Goal: Information Seeking & Learning: Learn about a topic

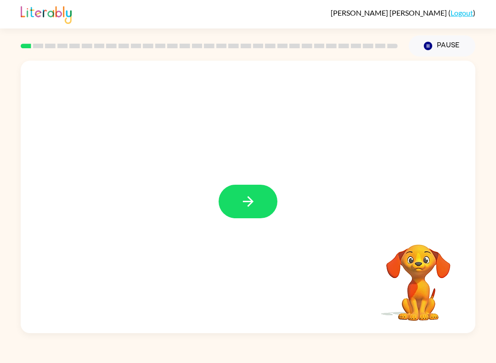
click at [260, 204] on button "button" at bounding box center [248, 202] width 59 height 34
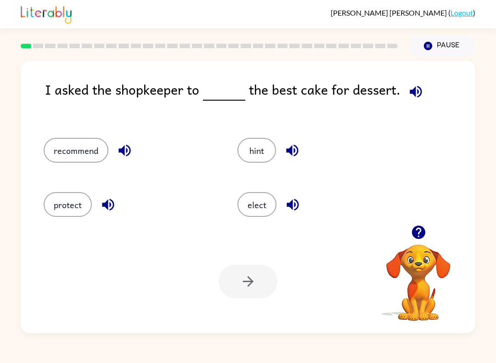
click at [89, 151] on button "recommend" at bounding box center [76, 150] width 65 height 25
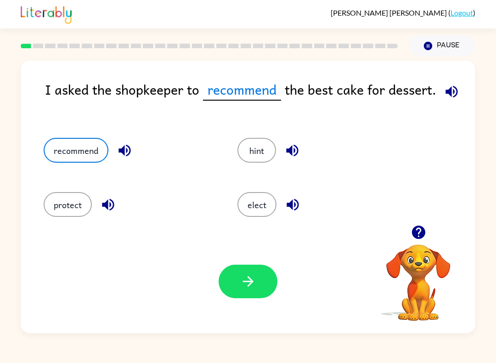
click at [260, 281] on button "button" at bounding box center [248, 282] width 59 height 34
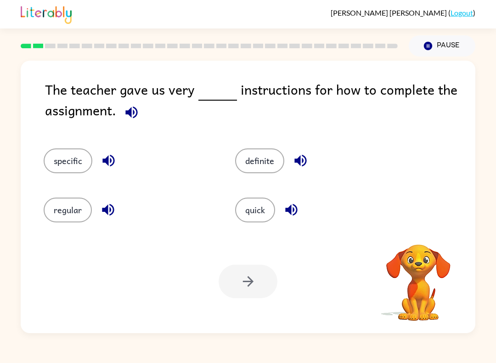
click at [62, 163] on button "specific" at bounding box center [68, 160] width 49 height 25
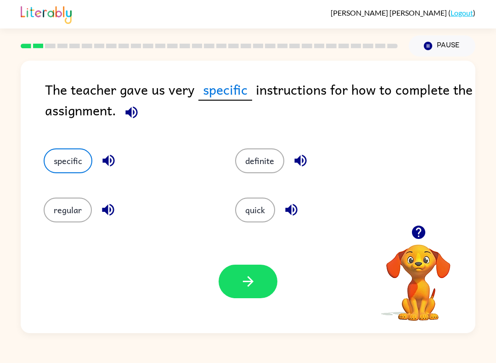
click at [245, 276] on icon "button" at bounding box center [248, 281] width 16 height 16
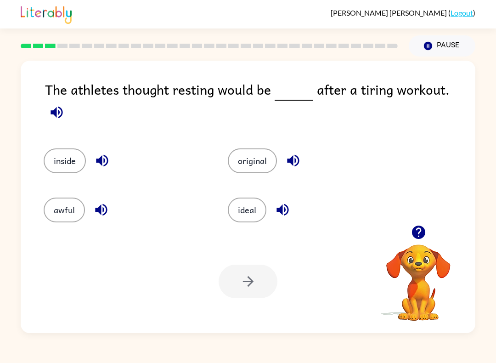
click at [254, 207] on button "ideal" at bounding box center [247, 210] width 39 height 25
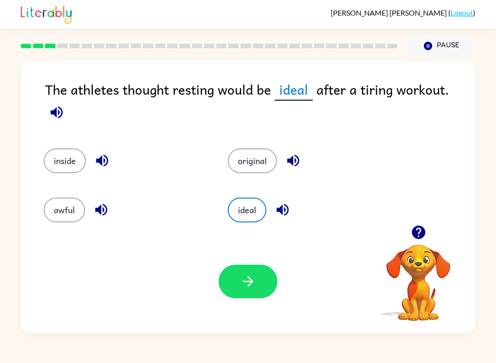
click at [254, 280] on icon "button" at bounding box center [248, 281] width 16 height 16
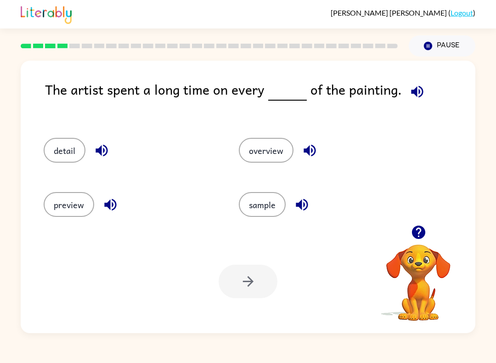
click at [238, 309] on div "Your browser must support playing .mp4 files to use Literably. Please try using…" at bounding box center [248, 281] width 455 height 103
click at [53, 154] on button "detail" at bounding box center [65, 150] width 42 height 25
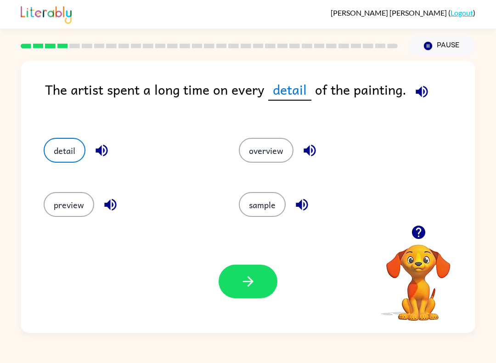
click at [255, 283] on icon "button" at bounding box center [248, 281] width 16 height 16
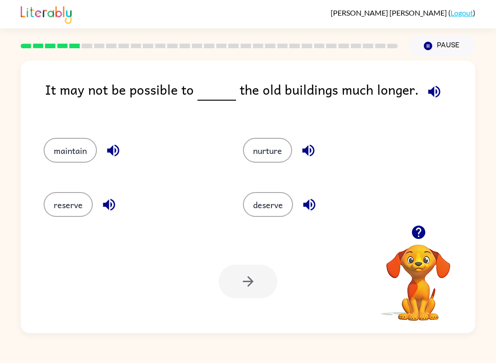
click at [63, 151] on button "maintain" at bounding box center [70, 150] width 53 height 25
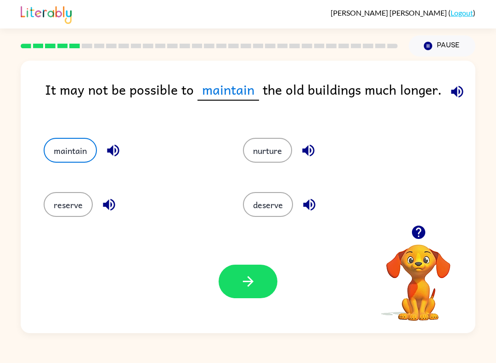
click at [259, 297] on button "button" at bounding box center [248, 282] width 59 height 34
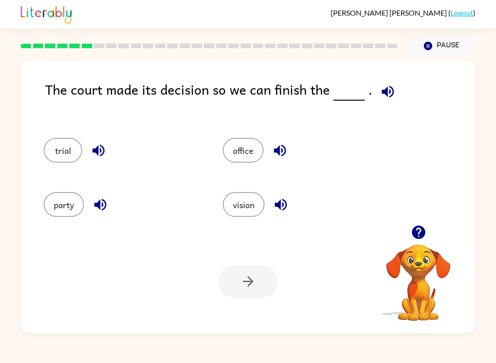
click at [376, 96] on button "button" at bounding box center [387, 91] width 23 height 23
click at [413, 232] on icon "button" at bounding box center [418, 232] width 13 height 13
click at [436, 231] on div at bounding box center [419, 232] width 92 height 23
click at [439, 231] on div at bounding box center [419, 232] width 92 height 23
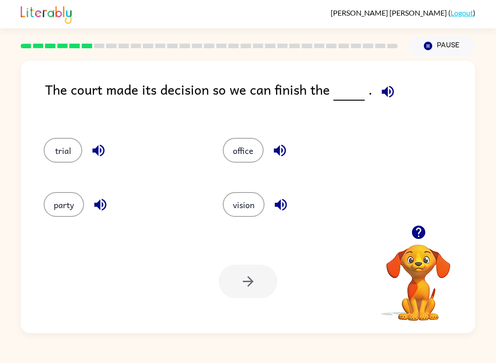
click at [439, 230] on div at bounding box center [419, 232] width 92 height 23
click at [426, 232] on icon "button" at bounding box center [419, 232] width 16 height 16
click at [422, 254] on video "Your browser must support playing .mp4 files to use Literably. Please try using…" at bounding box center [419, 276] width 92 height 92
click at [428, 255] on video "Your browser must support playing .mp4 files to use Literably. Please try using…" at bounding box center [419, 276] width 92 height 92
click at [427, 255] on video "Your browser must support playing .mp4 files to use Literably. Please try using…" at bounding box center [419, 276] width 92 height 92
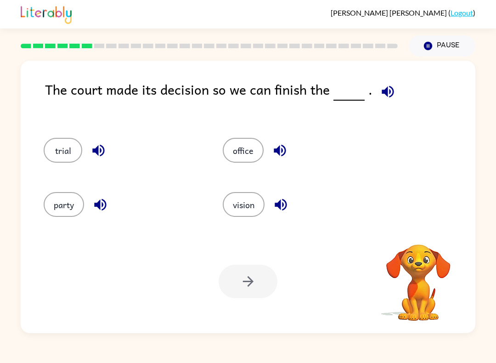
click at [426, 260] on video "Your browser must support playing .mp4 files to use Literably. Please try using…" at bounding box center [419, 276] width 92 height 92
click at [423, 248] on video "Your browser must support playing .mp4 files to use Literably. Please try using…" at bounding box center [419, 276] width 92 height 92
click at [425, 243] on video "Your browser must support playing .mp4 files to use Literably. Please try using…" at bounding box center [419, 276] width 92 height 92
click at [427, 244] on div at bounding box center [419, 244] width 92 height 0
click at [426, 240] on icon "button" at bounding box center [419, 232] width 16 height 16
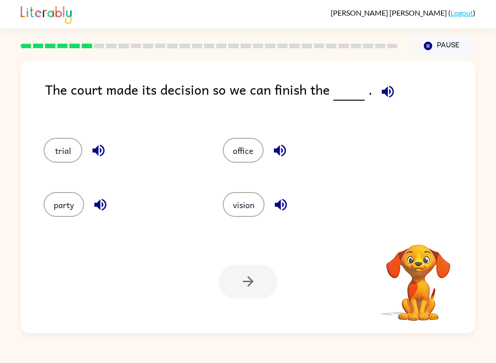
click at [427, 241] on video "Your browser must support playing .mp4 files to use Literably. Please try using…" at bounding box center [419, 276] width 92 height 92
click at [430, 238] on video "Your browser must support playing .mp4 files to use Literably. Please try using…" at bounding box center [419, 276] width 92 height 92
click at [246, 150] on button "office" at bounding box center [243, 150] width 41 height 25
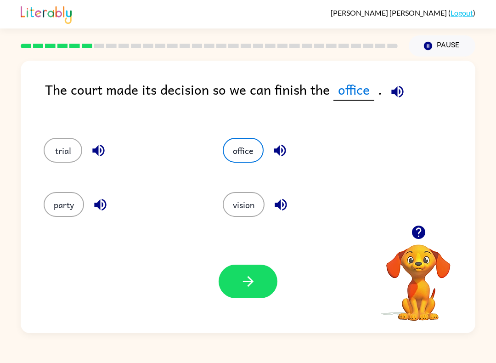
click at [254, 291] on button "button" at bounding box center [248, 282] width 59 height 34
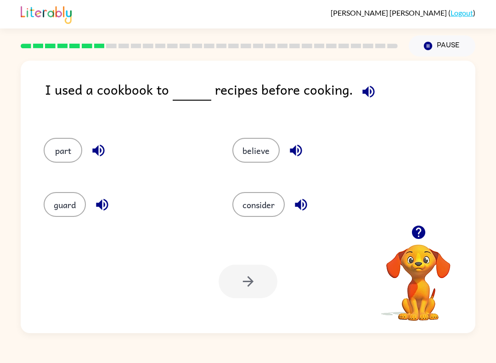
click at [254, 214] on button "consider" at bounding box center [258, 204] width 52 height 25
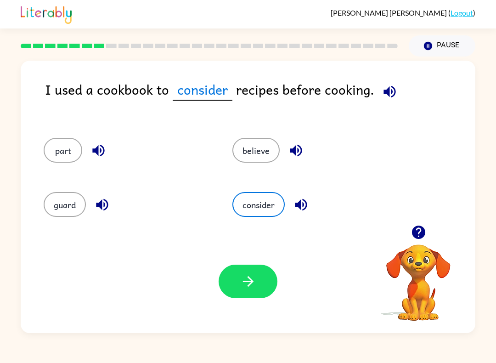
click at [252, 283] on icon "button" at bounding box center [248, 281] width 11 height 11
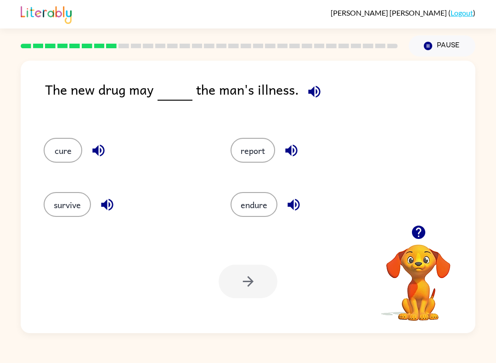
click at [261, 210] on button "endure" at bounding box center [254, 204] width 47 height 25
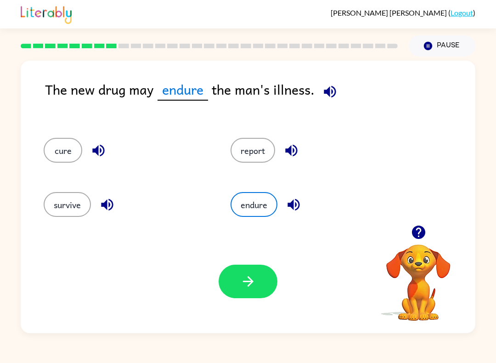
click at [248, 291] on button "button" at bounding box center [248, 282] width 59 height 34
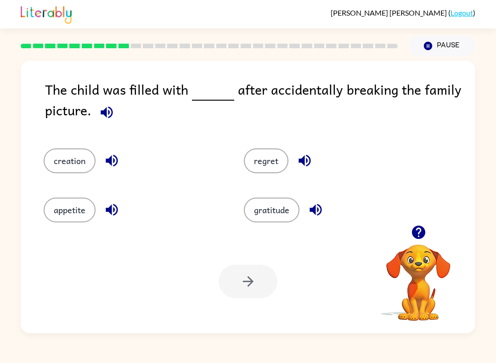
click at [263, 163] on button "regret" at bounding box center [266, 160] width 45 height 25
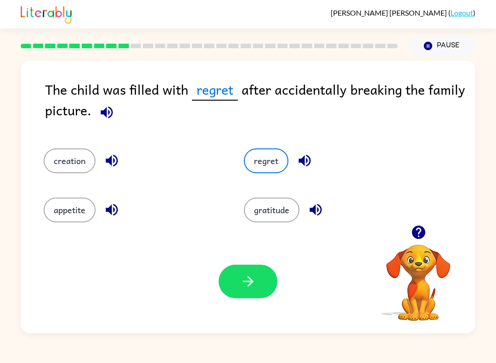
click at [248, 283] on icon "button" at bounding box center [248, 281] width 16 height 16
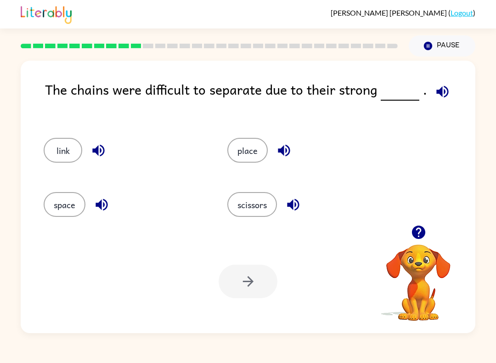
click at [60, 153] on button "link" at bounding box center [63, 150] width 39 height 25
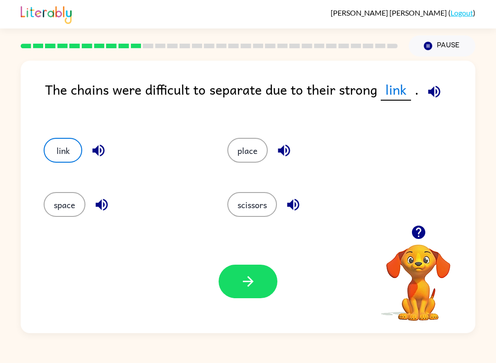
click at [251, 290] on button "button" at bounding box center [248, 282] width 59 height 34
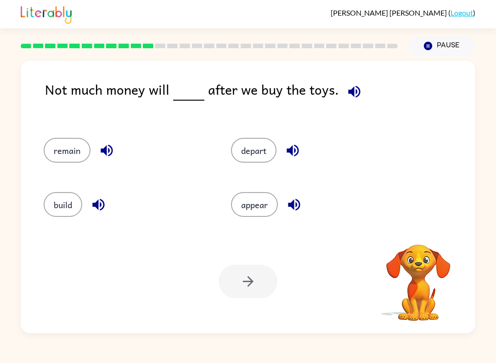
click at [353, 97] on icon "button" at bounding box center [354, 91] width 12 height 12
click at [63, 149] on button "remain" at bounding box center [67, 150] width 47 height 25
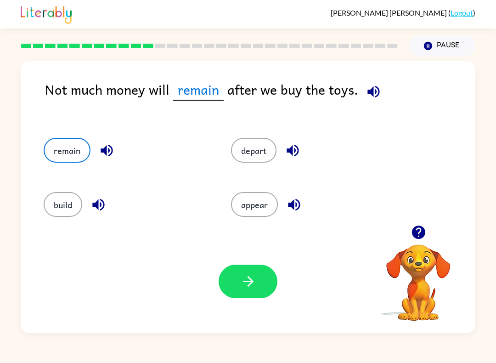
click at [234, 285] on button "button" at bounding box center [248, 282] width 59 height 34
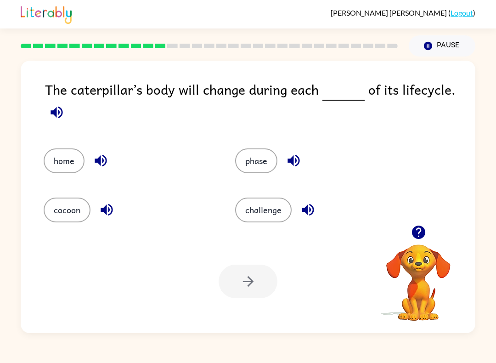
click at [266, 158] on button "phase" at bounding box center [256, 160] width 42 height 25
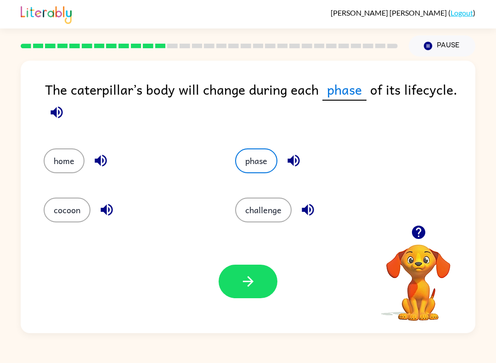
click at [268, 278] on button "button" at bounding box center [248, 282] width 59 height 34
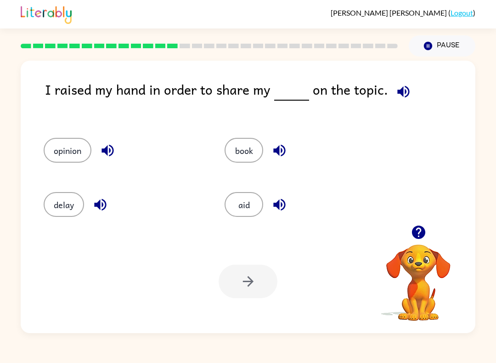
click at [249, 153] on button "book" at bounding box center [244, 150] width 39 height 25
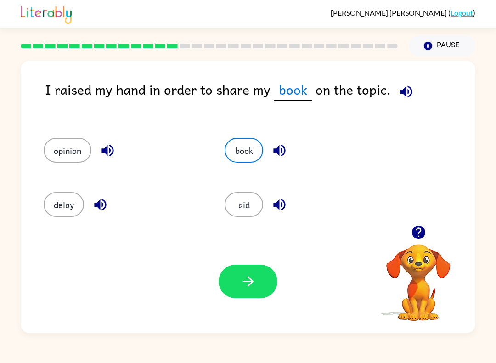
click at [257, 288] on button "button" at bounding box center [248, 282] width 59 height 34
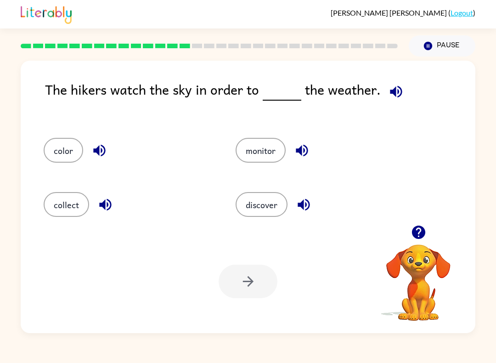
click at [425, 238] on icon "button" at bounding box center [419, 232] width 16 height 16
click at [424, 238] on video "Your browser must support playing .mp4 files to use Literably. Please try using…" at bounding box center [419, 276] width 92 height 92
click at [425, 240] on video "Your browser must support playing .mp4 files to use Literably. Please try using…" at bounding box center [419, 276] width 92 height 92
click at [418, 243] on video "Your browser must support playing .mp4 files to use Literably. Please try using…" at bounding box center [419, 276] width 92 height 92
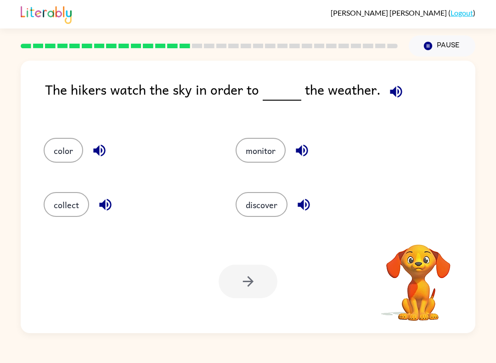
click at [419, 240] on video "Your browser must support playing .mp4 files to use Literably. Please try using…" at bounding box center [419, 276] width 92 height 92
click at [418, 237] on icon "button" at bounding box center [418, 232] width 13 height 13
click at [417, 257] on video "Your browser must support playing .mp4 files to use Literably. Please try using…" at bounding box center [419, 276] width 92 height 92
click at [416, 254] on video "Your browser must support playing .mp4 files to use Literably. Please try using…" at bounding box center [419, 276] width 92 height 92
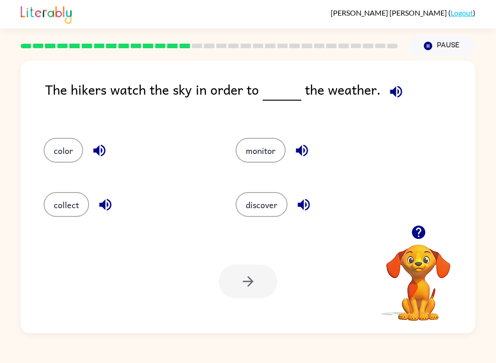
click at [415, 254] on video "Your browser must support playing .mp4 files to use Literably. Please try using…" at bounding box center [419, 276] width 92 height 92
click at [417, 254] on video "Your browser must support playing .mp4 files to use Literably. Please try using…" at bounding box center [419, 276] width 92 height 92
click at [418, 250] on video "Your browser must support playing .mp4 files to use Literably. Please try using…" at bounding box center [419, 276] width 92 height 92
click at [417, 250] on video "Your browser must support playing .mp4 files to use Literably. Please try using…" at bounding box center [419, 276] width 92 height 92
click at [418, 238] on icon "button" at bounding box center [418, 232] width 13 height 13
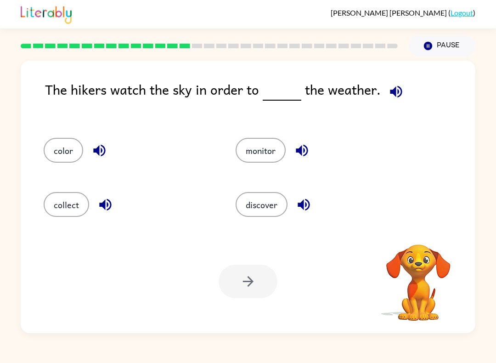
click at [418, 238] on video "Your browser must support playing .mp4 files to use Literably. Please try using…" at bounding box center [419, 276] width 92 height 92
click at [422, 234] on video "Your browser must support playing .mp4 files to use Literably. Please try using…" at bounding box center [419, 276] width 92 height 92
click at [268, 216] on button "discover" at bounding box center [262, 204] width 52 height 25
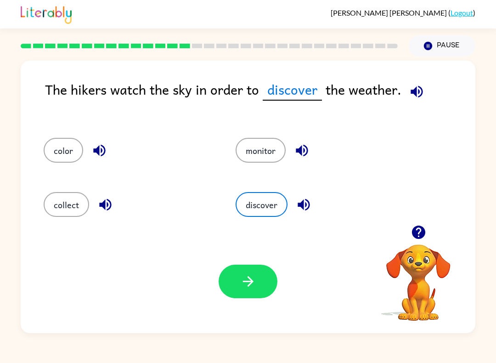
click at [258, 275] on button "button" at bounding box center [248, 282] width 59 height 34
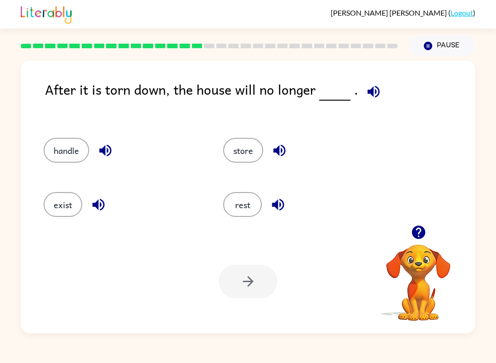
click at [77, 206] on button "exist" at bounding box center [63, 204] width 39 height 25
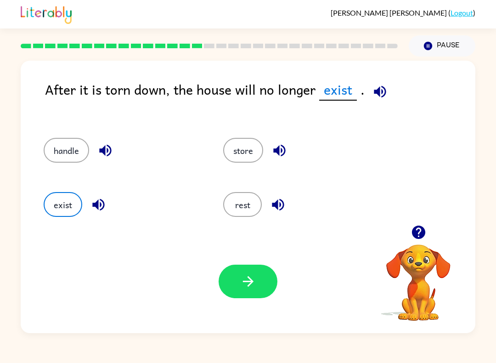
click at [238, 284] on button "button" at bounding box center [248, 282] width 59 height 34
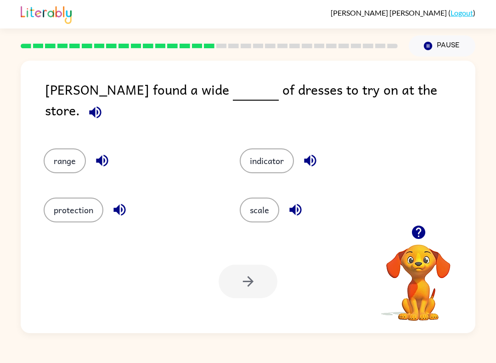
click at [269, 201] on button "scale" at bounding box center [260, 210] width 40 height 25
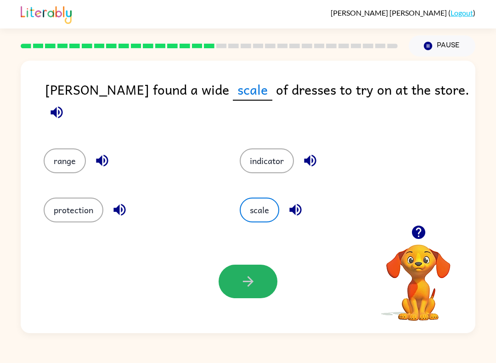
click at [252, 285] on icon "button" at bounding box center [248, 281] width 16 height 16
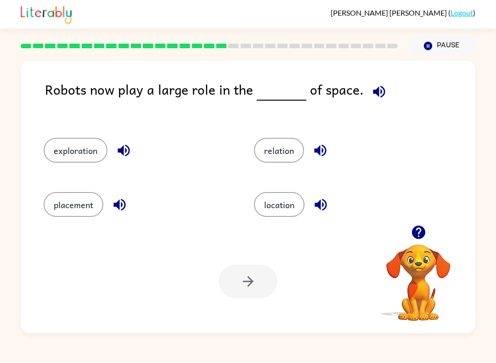
click at [51, 161] on button "exploration" at bounding box center [76, 150] width 64 height 25
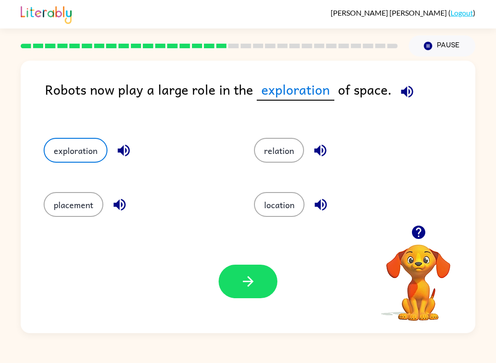
click at [260, 275] on button "button" at bounding box center [248, 282] width 59 height 34
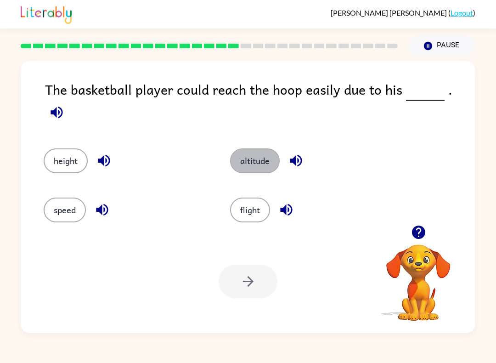
click at [260, 151] on button "altitude" at bounding box center [255, 160] width 50 height 25
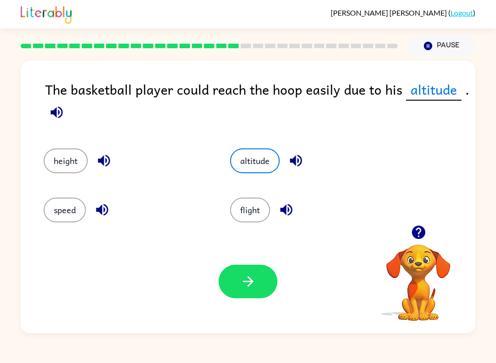
click at [264, 277] on button "button" at bounding box center [248, 282] width 59 height 34
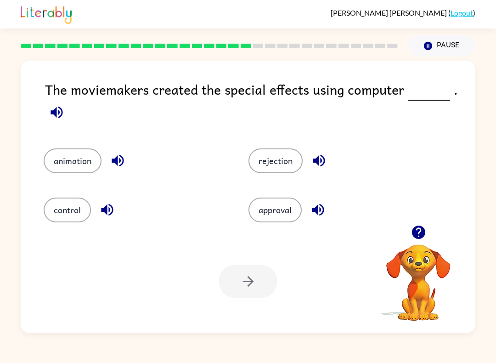
click at [72, 166] on button "animation" at bounding box center [73, 160] width 58 height 25
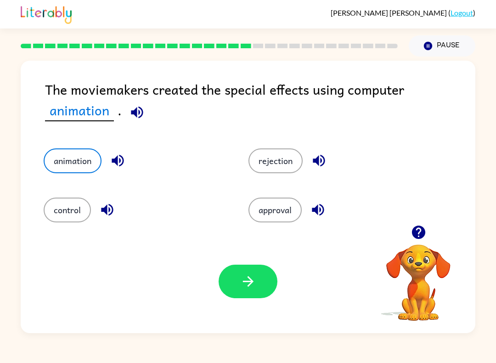
click at [244, 277] on icon "button" at bounding box center [248, 281] width 16 height 16
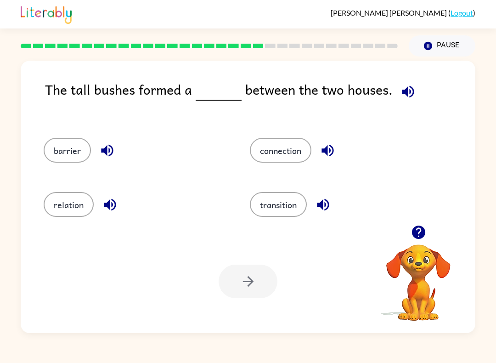
click at [67, 144] on button "barrier" at bounding box center [67, 150] width 47 height 25
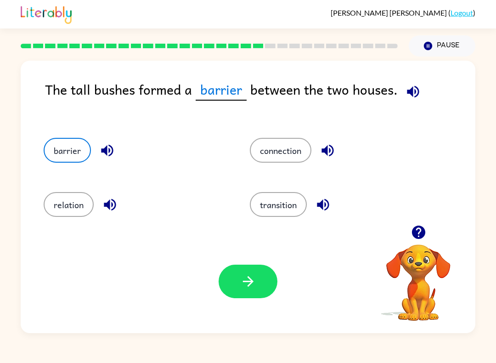
click at [247, 281] on icon "button" at bounding box center [248, 281] width 16 height 16
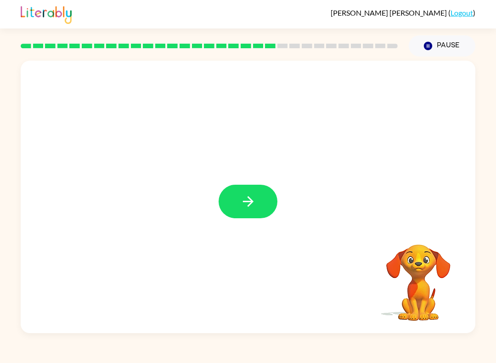
click at [242, 203] on icon "button" at bounding box center [248, 201] width 16 height 16
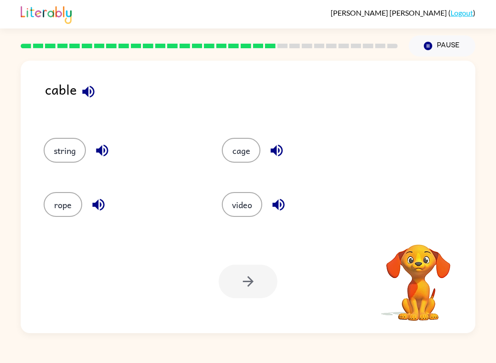
click at [80, 156] on button "string" at bounding box center [65, 150] width 42 height 25
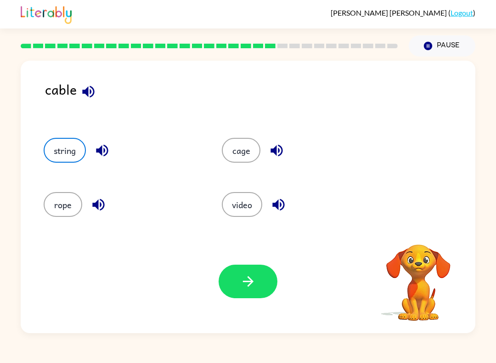
click at [249, 274] on icon "button" at bounding box center [248, 281] width 16 height 16
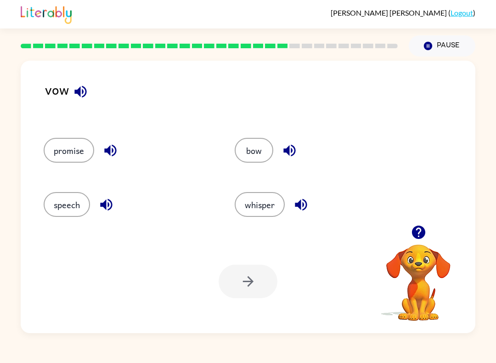
click at [85, 157] on button "promise" at bounding box center [69, 150] width 51 height 25
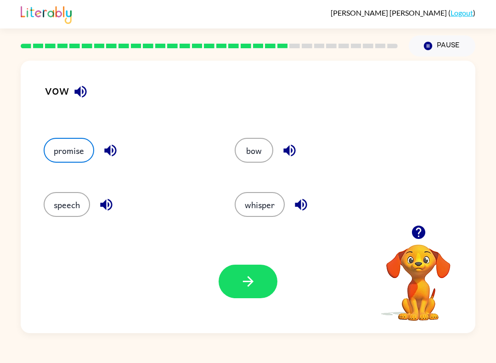
click at [251, 297] on button "button" at bounding box center [248, 282] width 59 height 34
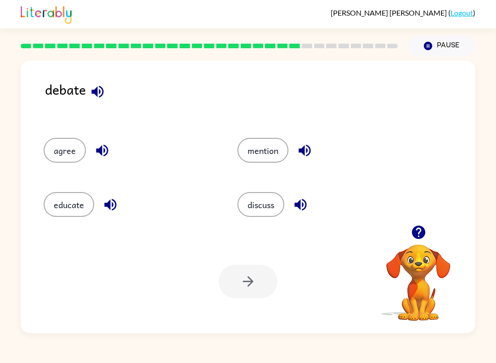
click at [264, 209] on button "discuss" at bounding box center [261, 204] width 47 height 25
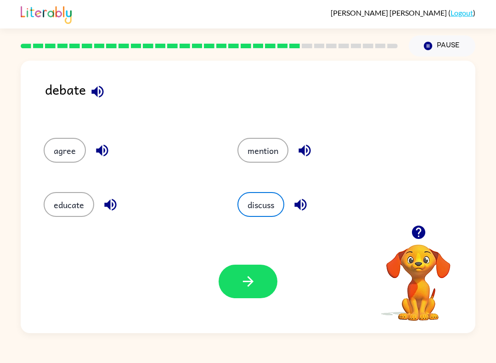
click at [234, 294] on button "button" at bounding box center [248, 282] width 59 height 34
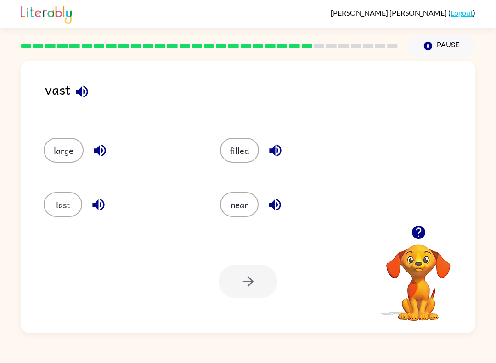
click at [244, 169] on div "filled" at bounding box center [291, 147] width 176 height 54
click at [248, 206] on button "near" at bounding box center [239, 204] width 39 height 25
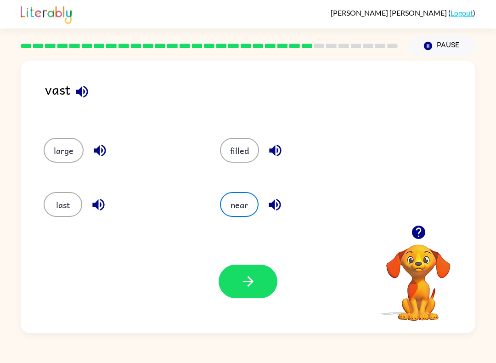
click at [253, 286] on icon "button" at bounding box center [248, 281] width 16 height 16
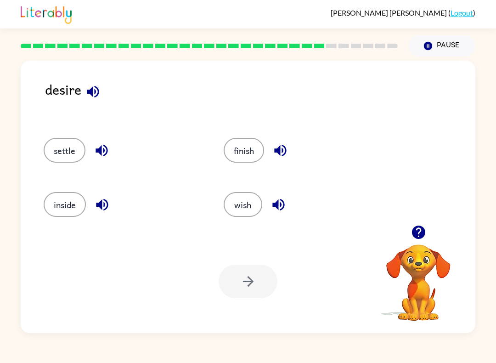
click at [245, 188] on div "wish" at bounding box center [296, 202] width 180 height 54
click at [244, 187] on div "wish" at bounding box center [296, 202] width 180 height 54
click at [244, 287] on div at bounding box center [248, 282] width 59 height 34
click at [250, 205] on button "wish" at bounding box center [243, 204] width 39 height 25
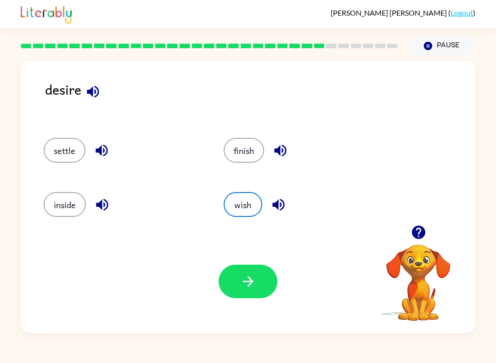
click at [247, 294] on button "button" at bounding box center [248, 282] width 59 height 34
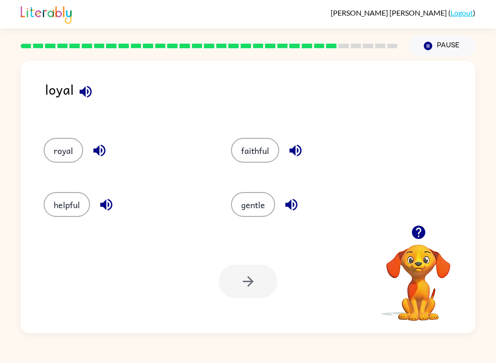
click at [62, 146] on button "royal" at bounding box center [64, 150] width 40 height 25
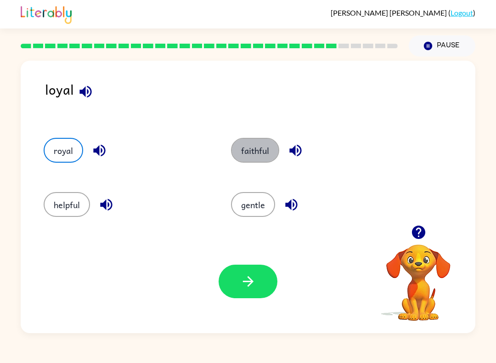
click at [267, 145] on button "faithful" at bounding box center [255, 150] width 48 height 25
click at [258, 280] on button "button" at bounding box center [248, 282] width 59 height 34
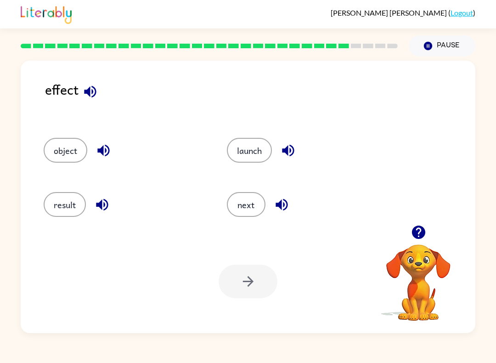
click at [65, 206] on button "result" at bounding box center [65, 204] width 42 height 25
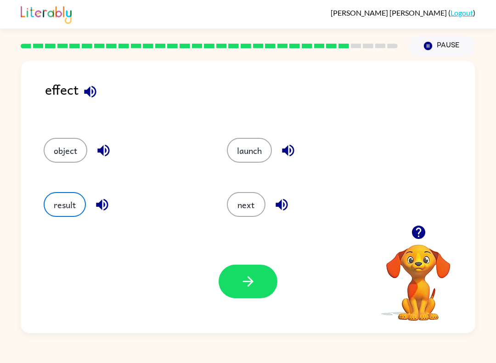
click at [260, 286] on button "button" at bounding box center [248, 282] width 59 height 34
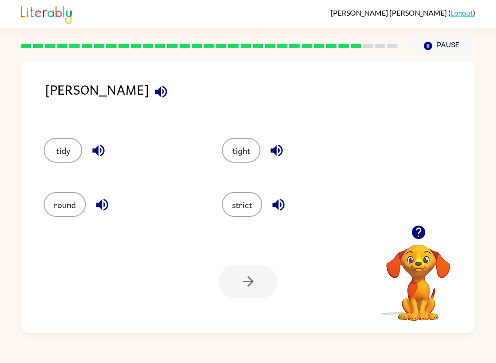
click at [54, 209] on button "round" at bounding box center [65, 204] width 42 height 25
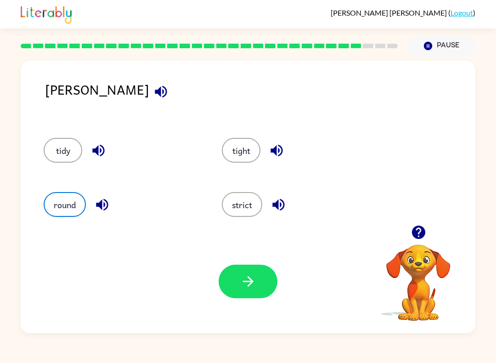
click at [251, 291] on button "button" at bounding box center [248, 282] width 59 height 34
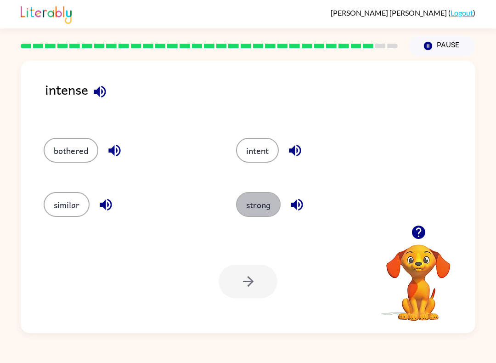
click at [262, 199] on button "strong" at bounding box center [258, 204] width 45 height 25
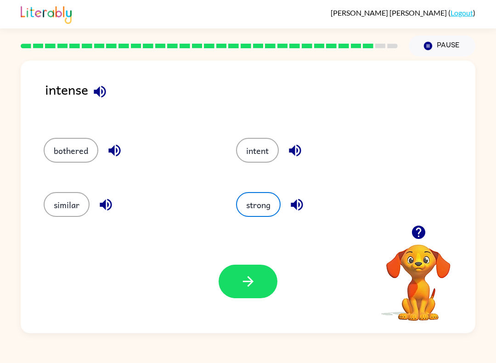
click at [258, 286] on button "button" at bounding box center [248, 282] width 59 height 34
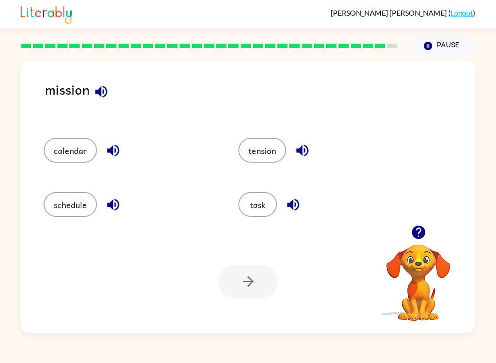
click at [265, 206] on button "task" at bounding box center [257, 204] width 39 height 25
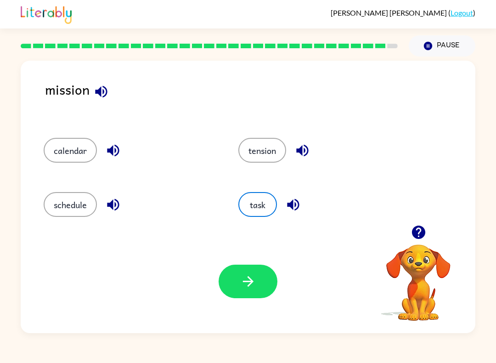
click at [258, 285] on button "button" at bounding box center [248, 282] width 59 height 34
